Goal: Find specific page/section: Find specific page/section

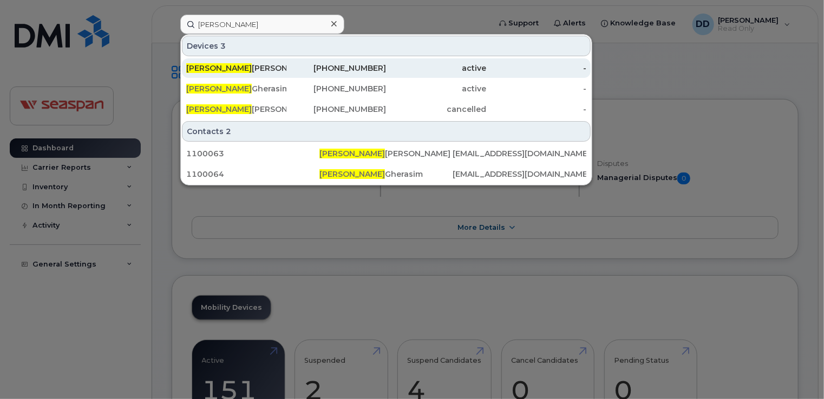
type input "daniel"
click at [227, 68] on div "Daniel Dsouza" at bounding box center [236, 68] width 100 height 11
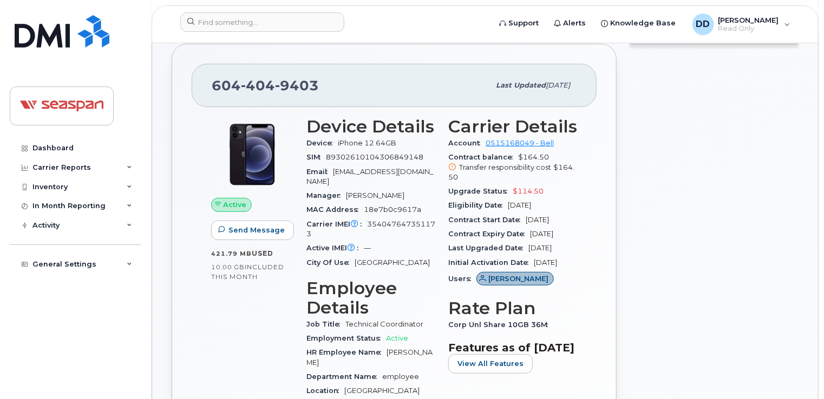
scroll to position [162, 0]
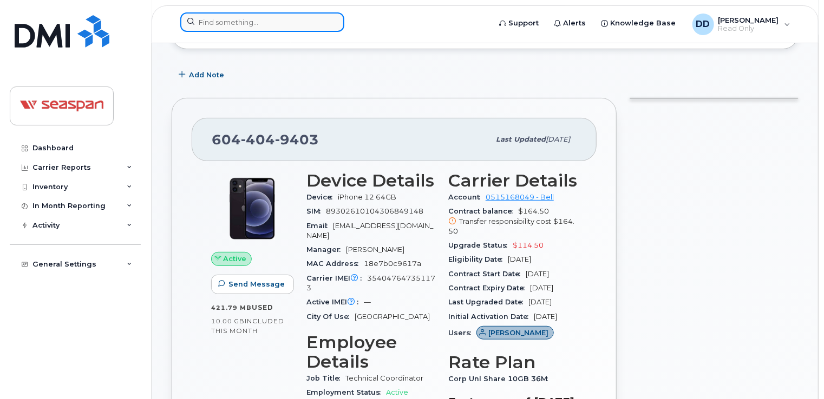
click at [261, 21] on input at bounding box center [262, 21] width 164 height 19
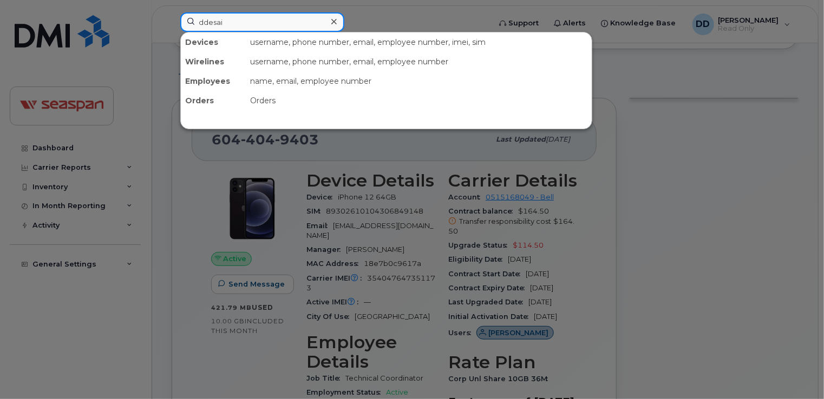
type input "ddesai"
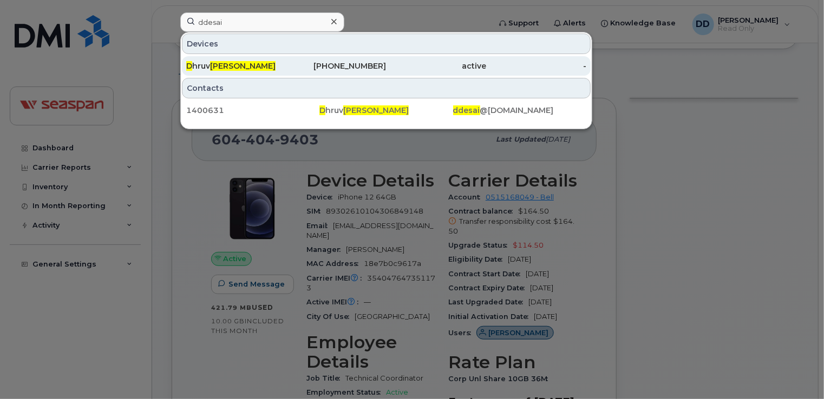
click at [262, 67] on div "D hruv [PERSON_NAME]" at bounding box center [236, 66] width 100 height 11
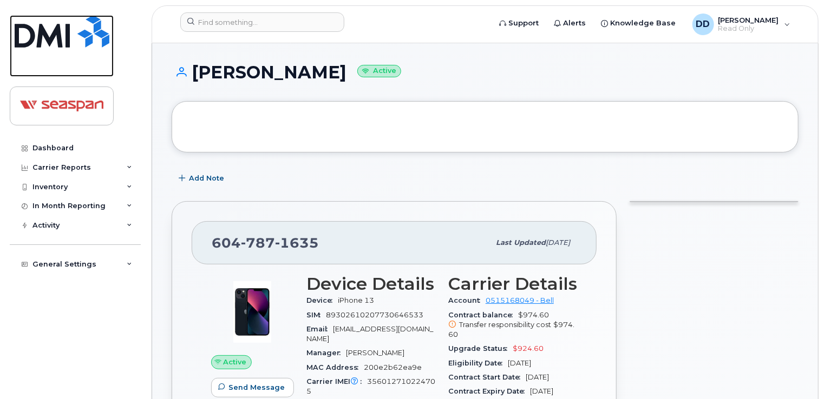
drag, startPoint x: 40, startPoint y: 32, endPoint x: 54, endPoint y: 55, distance: 27.2
click at [40, 32] on img at bounding box center [62, 31] width 95 height 32
